Goal: Information Seeking & Learning: Learn about a topic

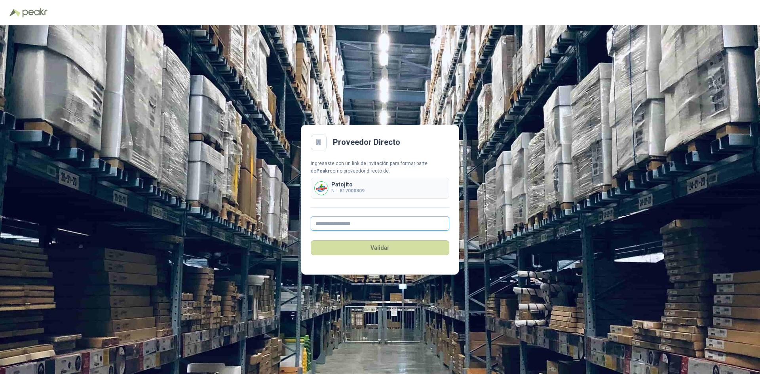
click at [353, 228] on input "text" at bounding box center [380, 224] width 139 height 14
paste input "**********"
type input "**********"
click at [388, 247] on button "Validar" at bounding box center [380, 247] width 139 height 15
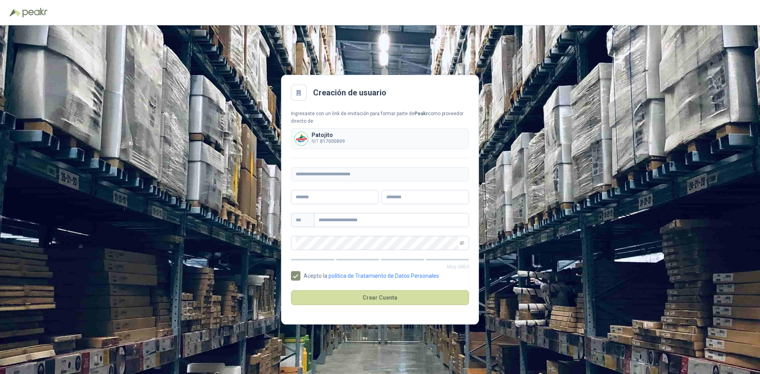
click at [302, 93] on icon at bounding box center [298, 92] width 7 height 7
click at [36, 8] on img at bounding box center [34, 13] width 25 height 10
click at [35, 15] on img at bounding box center [34, 13] width 25 height 10
drag, startPoint x: 66, startPoint y: 29, endPoint x: 106, endPoint y: 62, distance: 52.6
click at [66, 30] on div "**********" at bounding box center [380, 199] width 760 height 349
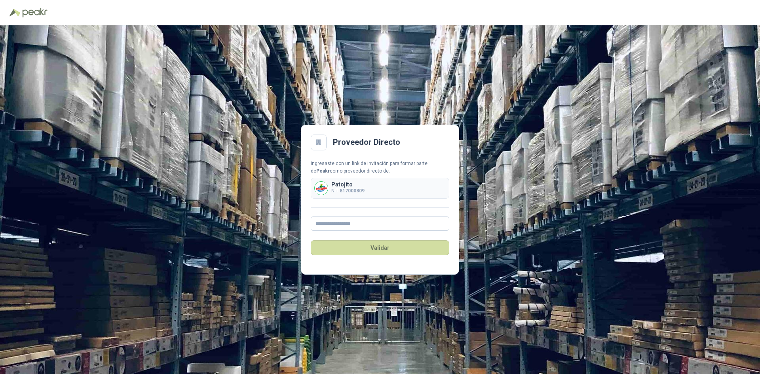
click at [319, 138] on div at bounding box center [319, 143] width 16 height 16
click at [369, 139] on h2 "Proveedor Directo" at bounding box center [366, 142] width 67 height 12
click at [346, 189] on b "817000809" at bounding box center [352, 191] width 25 height 6
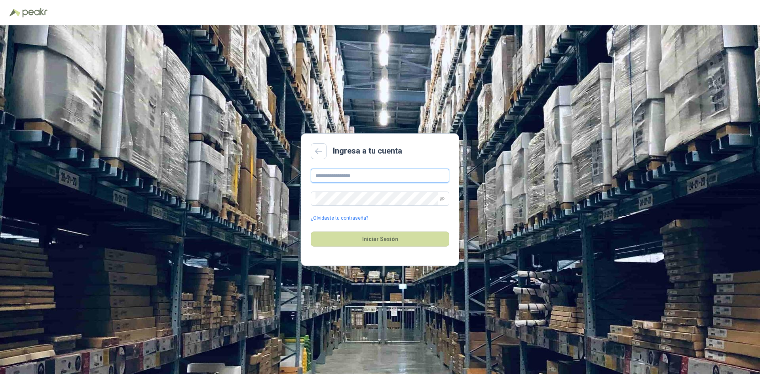
click at [359, 175] on input "text" at bounding box center [380, 176] width 139 height 14
paste input "**********"
click at [403, 236] on button "Iniciar Sesión" at bounding box center [380, 239] width 139 height 15
click at [444, 195] on span at bounding box center [442, 198] width 5 height 13
click at [443, 201] on icon "eye-invisible" at bounding box center [442, 198] width 5 height 5
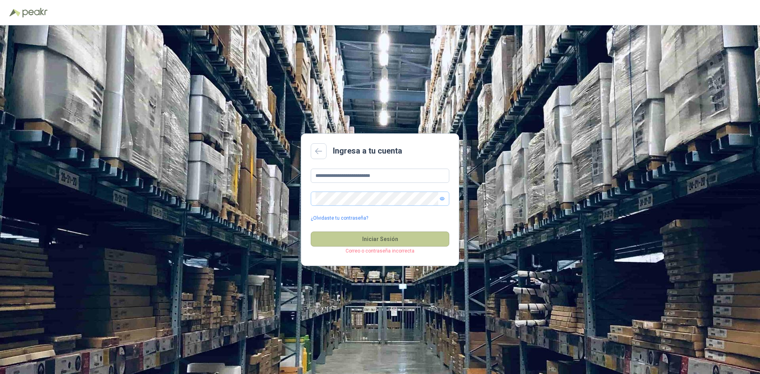
click at [379, 240] on button "Iniciar Sesión" at bounding box center [380, 239] width 139 height 15
click at [315, 200] on span at bounding box center [380, 199] width 139 height 14
click at [392, 238] on button "Iniciar Sesión" at bounding box center [380, 239] width 139 height 15
click at [316, 175] on input "**********" at bounding box center [380, 176] width 139 height 14
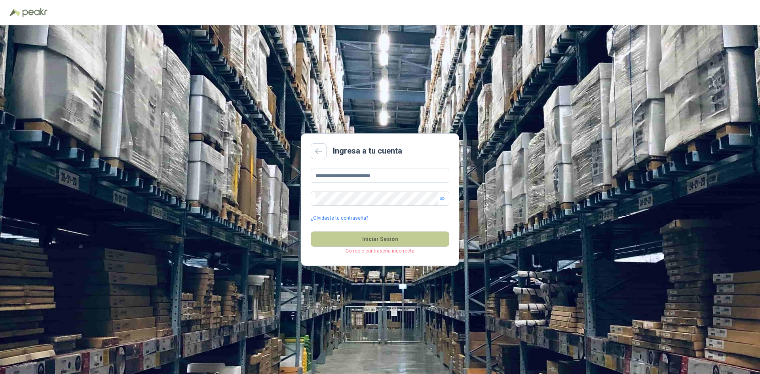
click at [397, 243] on button "Iniciar Sesión" at bounding box center [380, 239] width 139 height 15
click at [396, 241] on button "Iniciar Sesión" at bounding box center [380, 239] width 139 height 15
click at [371, 176] on input "**********" at bounding box center [380, 176] width 139 height 14
type input "**********"
click at [379, 240] on button "Iniciar Sesión" at bounding box center [380, 239] width 139 height 15
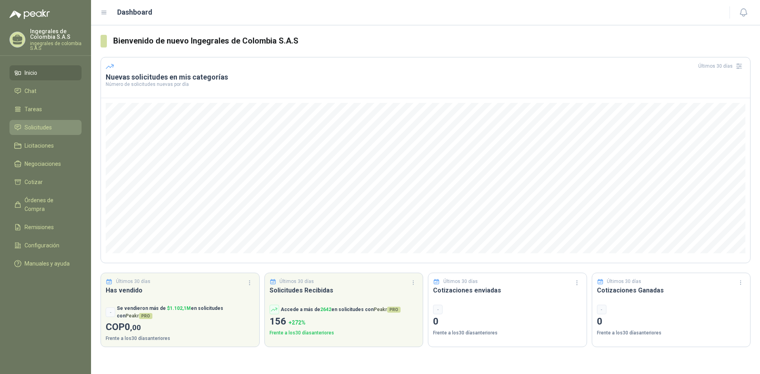
click at [42, 124] on span "Solicitudes" at bounding box center [38, 127] width 27 height 9
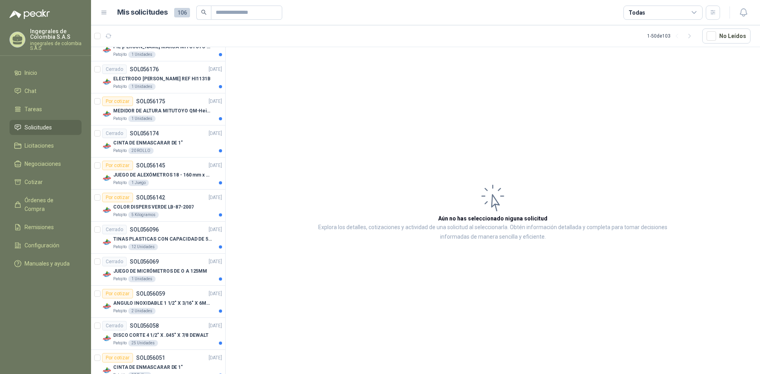
scroll to position [1357, 0]
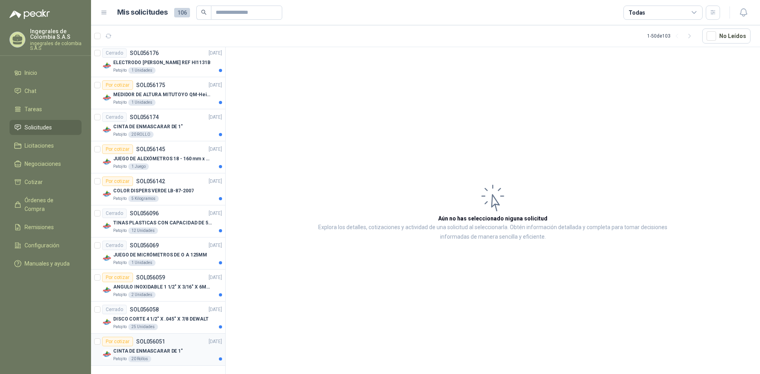
click at [190, 349] on div "CINTA DE ENMASCARAR DE 1"" at bounding box center [167, 351] width 109 height 10
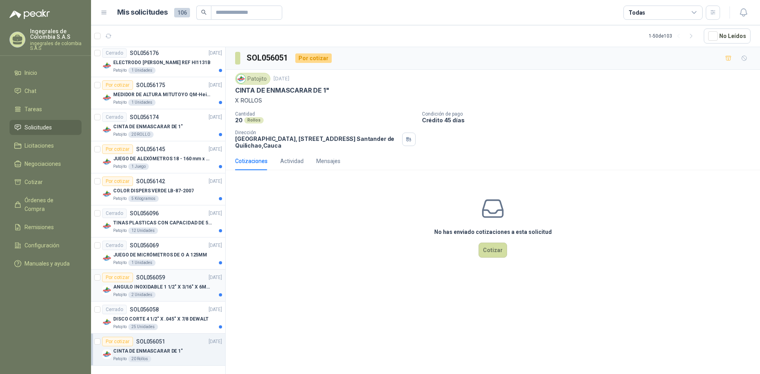
click at [174, 290] on p "ANGULO INOXIDABLE 1 1/2" X 3/16" X 6MTS" at bounding box center [162, 287] width 99 height 8
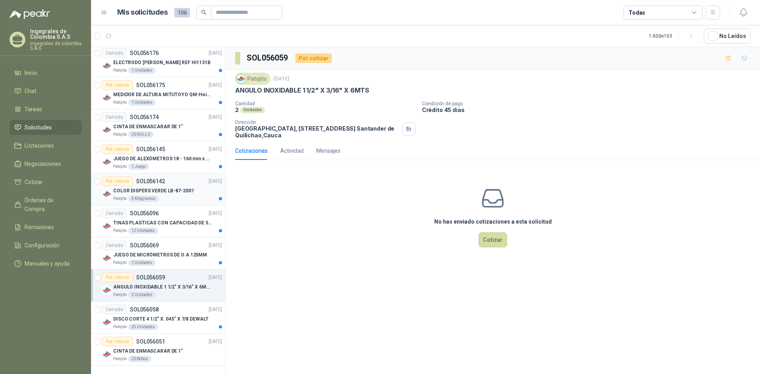
click at [167, 182] on div "Por cotizar SOL056142 16/09/25" at bounding box center [162, 182] width 120 height 10
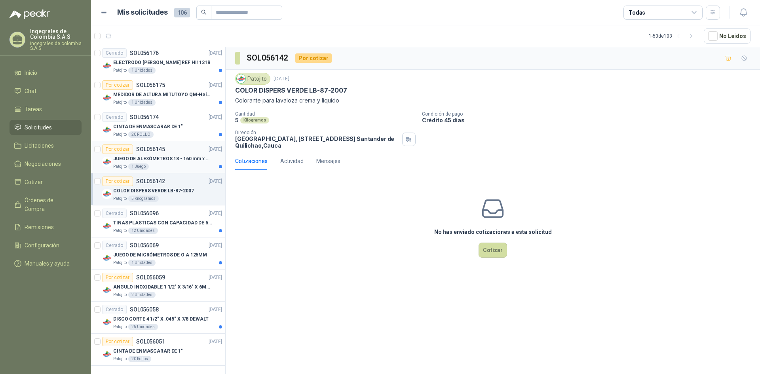
click at [158, 160] on p "JUEGO DE ALEXÓMETROS 18 - 160 mm x 0,01 mm 2824-S3" at bounding box center [162, 159] width 99 height 8
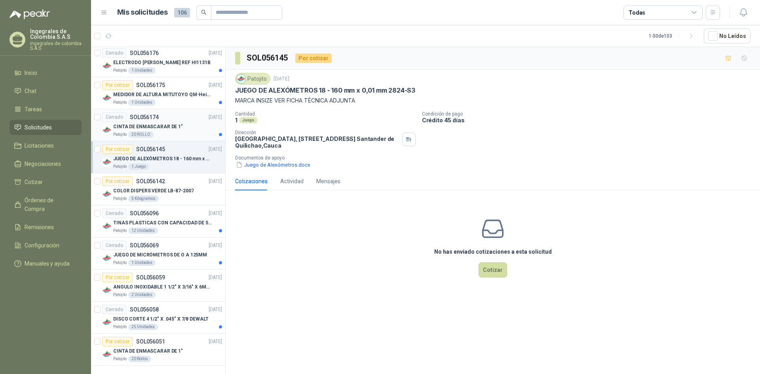
click at [174, 126] on p "CINTA DE ENMASCARAR DE 1"" at bounding box center [148, 127] width 70 height 8
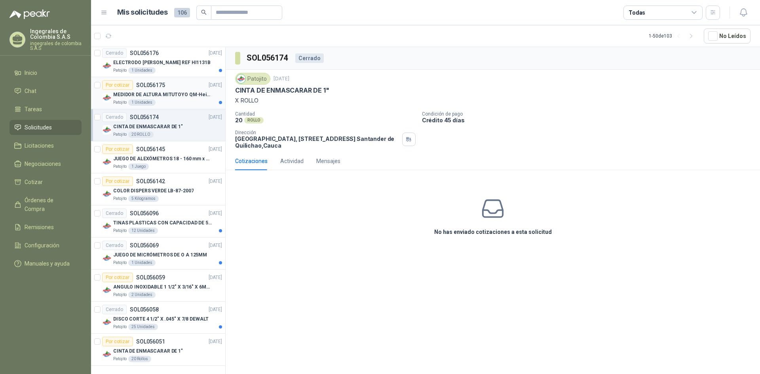
click at [170, 88] on div "Por cotizar SOL056175 16/09/25" at bounding box center [162, 85] width 120 height 10
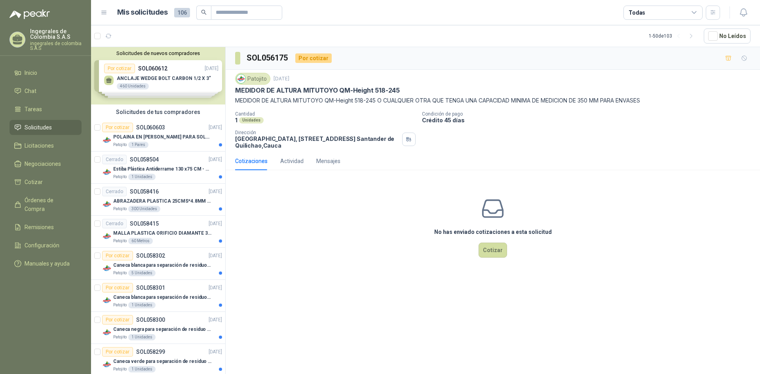
click at [181, 86] on div "Solicitudes de nuevos compradores Por cotizar SOL060612 09/10/25 ANCLAJE WEDGE …" at bounding box center [158, 75] width 134 height 57
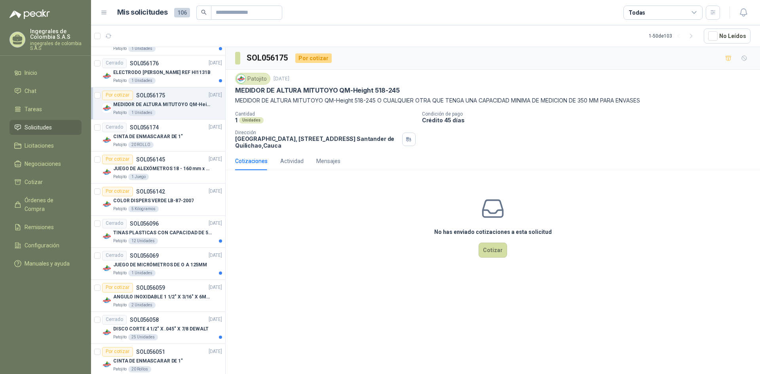
scroll to position [1494, 0]
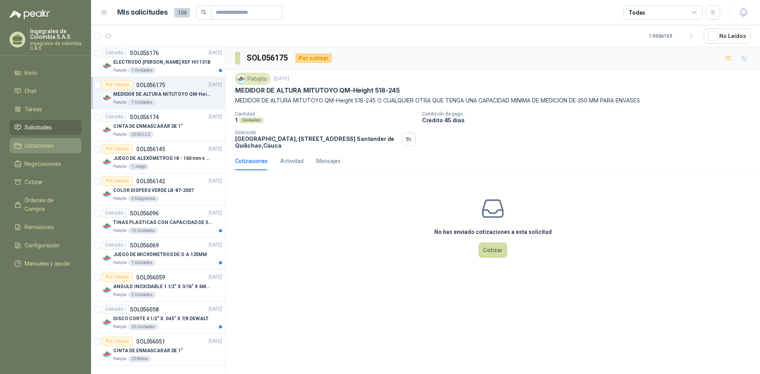
click at [58, 142] on li "Licitaciones" at bounding box center [45, 145] width 63 height 9
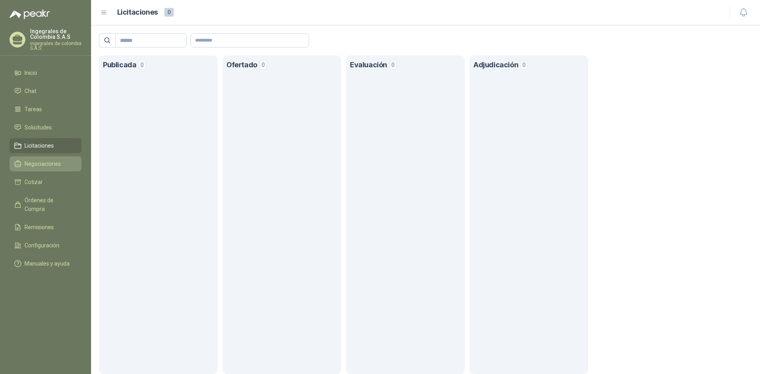
click at [62, 165] on li "Negociaciones" at bounding box center [45, 164] width 63 height 9
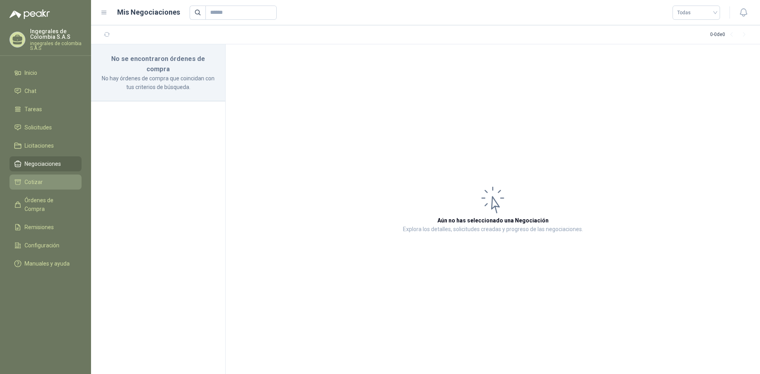
click at [56, 178] on li "Cotizar" at bounding box center [45, 182] width 63 height 9
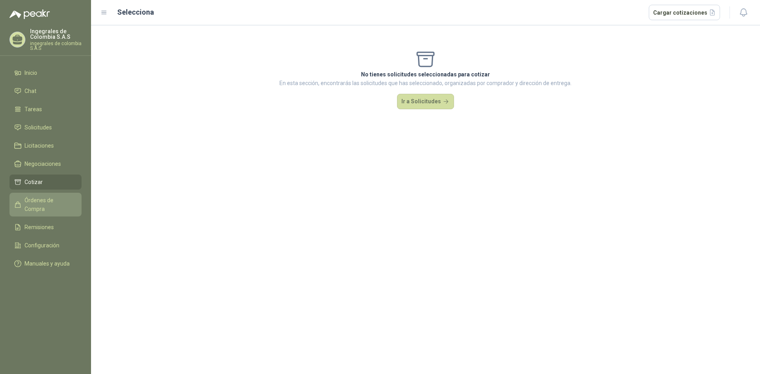
click at [63, 205] on link "Órdenes de Compra" at bounding box center [46, 205] width 72 height 24
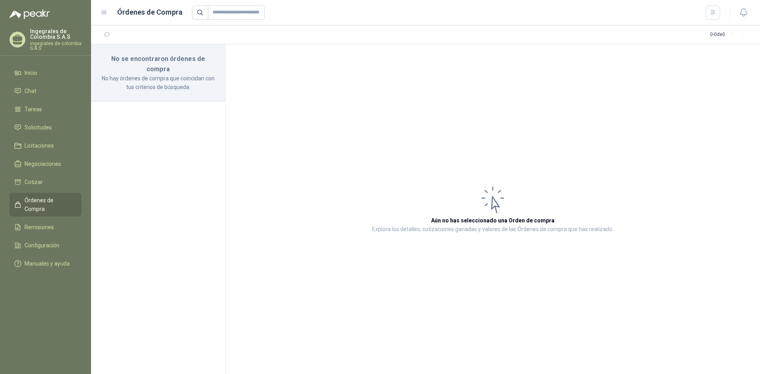
click at [208, 104] on section "No se encontraron órdenes de compra No hay órdenes de compra que coincidan con …" at bounding box center [158, 209] width 135 height 330
click at [193, 76] on p "No hay órdenes de compra que coincidan con tus criterios de búsqueda." at bounding box center [158, 82] width 115 height 17
click at [19, 72] on icon at bounding box center [19, 73] width 2 height 3
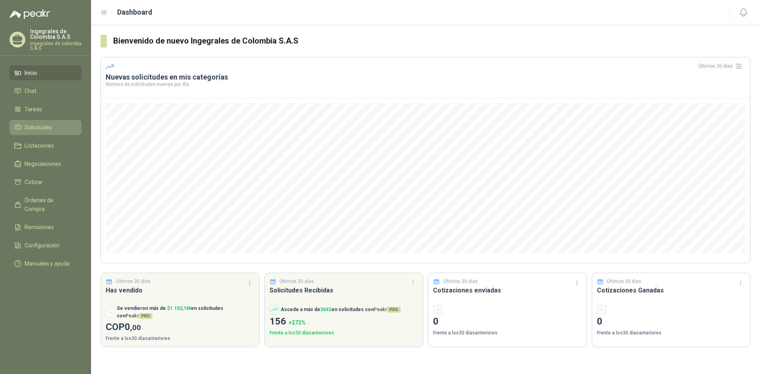
click at [59, 124] on li "Solicitudes" at bounding box center [45, 127] width 63 height 9
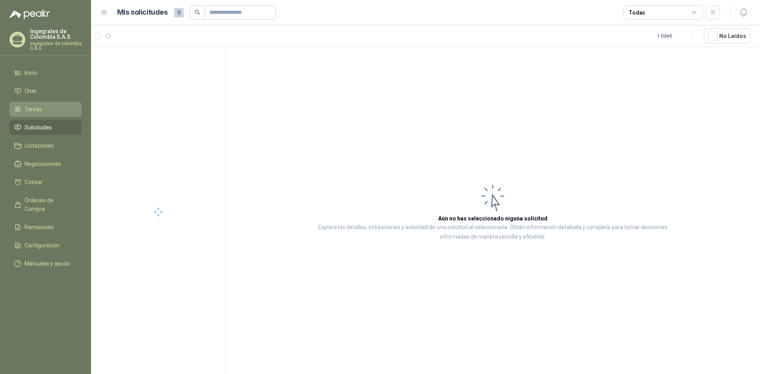
click at [51, 108] on li "Tareas" at bounding box center [45, 109] width 63 height 9
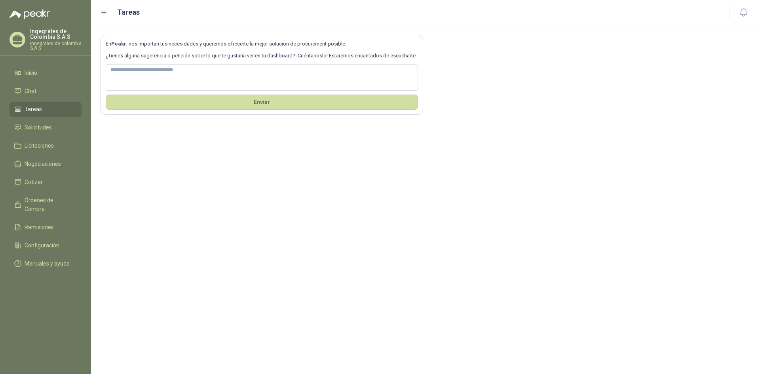
click at [51, 108] on li "Tareas" at bounding box center [45, 109] width 63 height 9
click at [51, 126] on span "Solicitudes" at bounding box center [38, 127] width 27 height 9
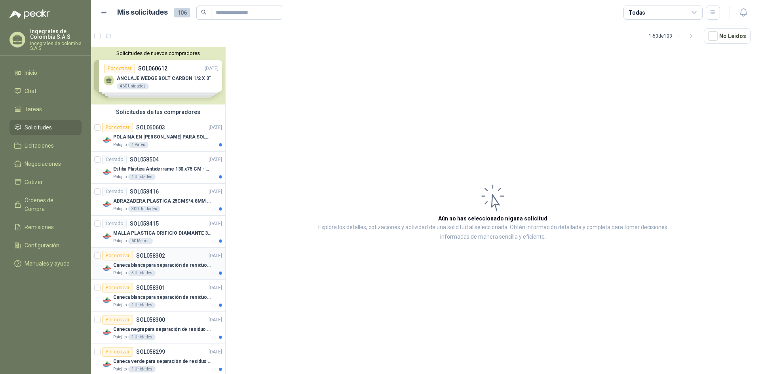
click at [169, 268] on p "Caneca blanca para separación de residuos 121 LT" at bounding box center [162, 266] width 99 height 8
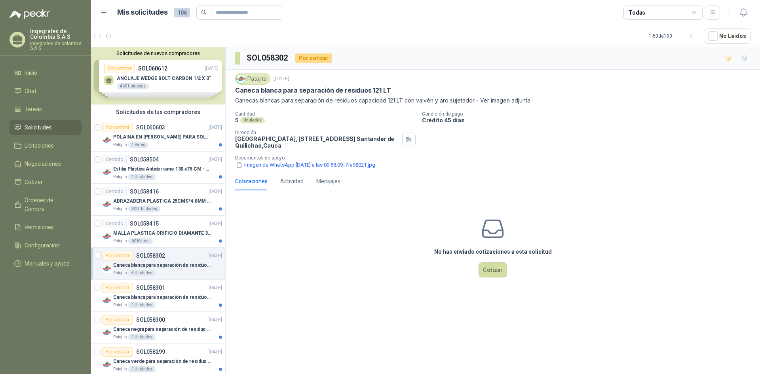
click at [490, 102] on p "Canecas blancas para separación de residuos capacidad 121 LT con vaivén y aro s…" at bounding box center [492, 100] width 515 height 9
drag, startPoint x: 481, startPoint y: 101, endPoint x: 475, endPoint y: 103, distance: 6.1
click at [477, 102] on p "Canecas blancas para separación de residuos capacidad 121 LT con vaivén y aro s…" at bounding box center [492, 100] width 515 height 9
click at [306, 165] on button "Imagen de WhatsApp 2025-10-01 a las 09.58.09_7fa98021.jpg" at bounding box center [305, 165] width 141 height 8
